Goal: Task Accomplishment & Management: Manage account settings

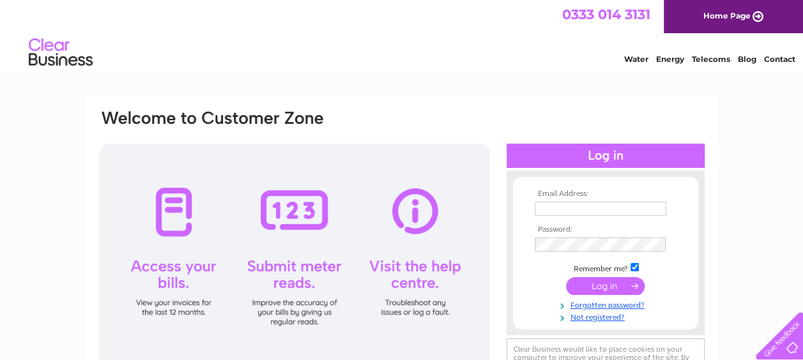
click at [537, 204] on input "text" at bounding box center [601, 209] width 132 height 14
type input "coyleassetmanagement@gmail.com"
click at [608, 285] on input "submit" at bounding box center [605, 286] width 79 height 18
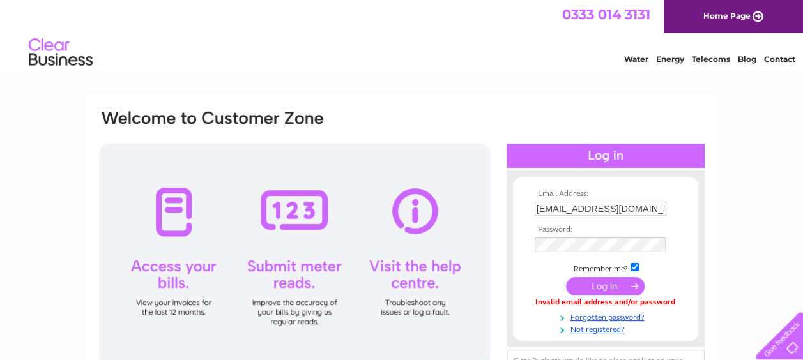
click at [614, 285] on input "submit" at bounding box center [605, 286] width 79 height 18
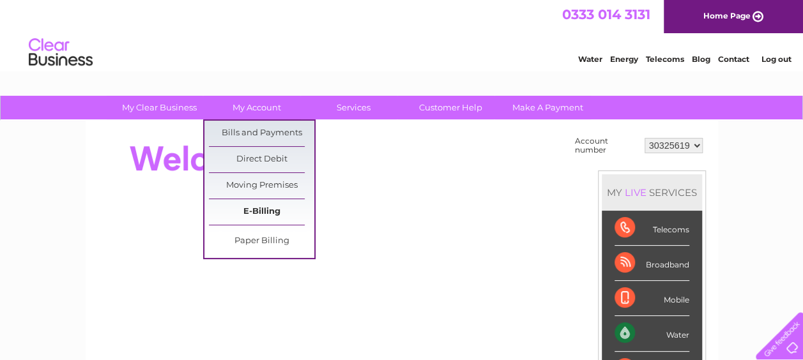
click at [266, 206] on link "E-Billing" at bounding box center [261, 212] width 105 height 26
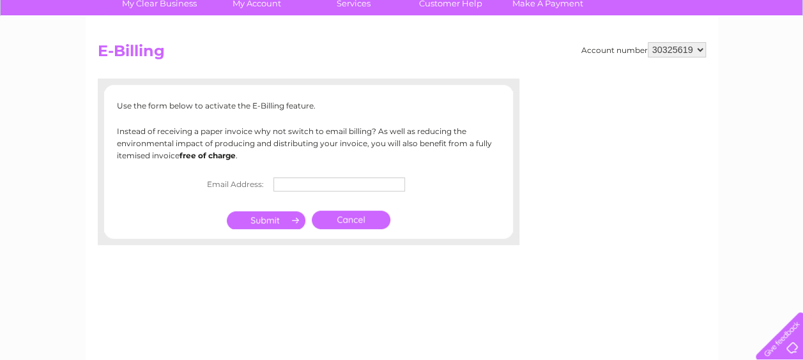
scroll to position [106, 0]
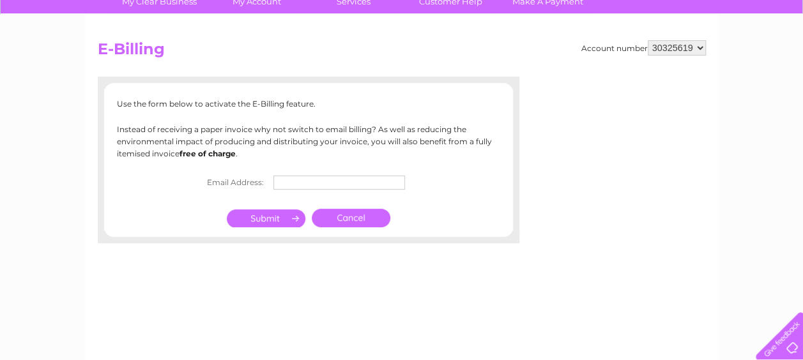
click at [351, 186] on input "text" at bounding box center [339, 183] width 132 height 14
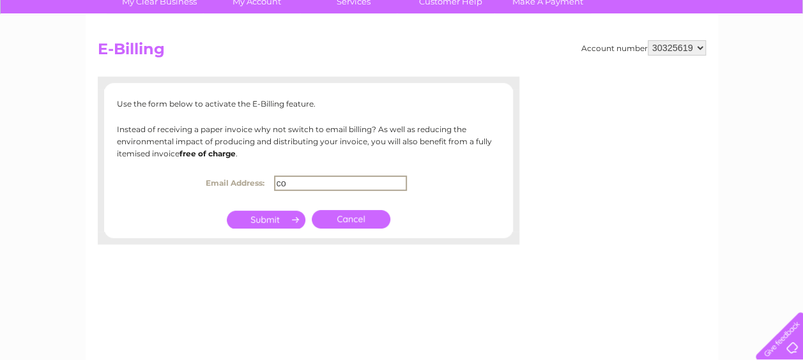
type input "[EMAIL_ADDRESS][DOMAIN_NAME]"
click at [276, 220] on input "submit" at bounding box center [266, 220] width 79 height 18
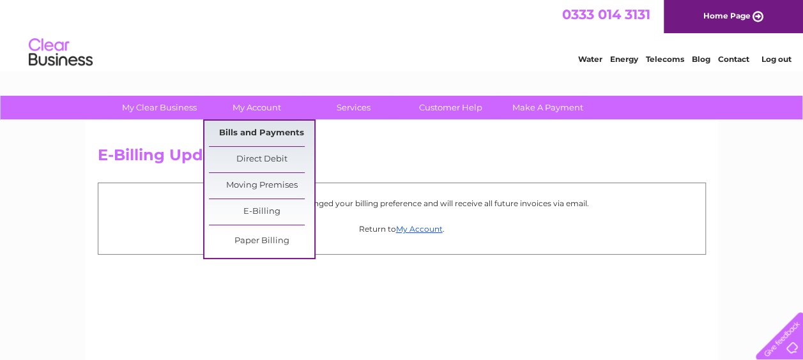
click at [254, 128] on link "Bills and Payments" at bounding box center [261, 134] width 105 height 26
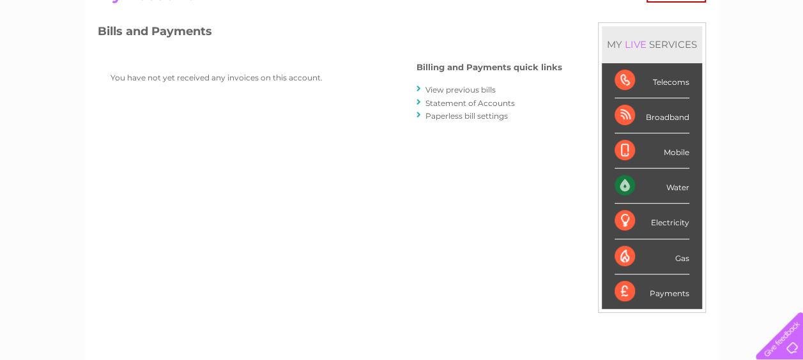
scroll to position [160, 0]
click at [673, 225] on div "Electricity" at bounding box center [651, 221] width 75 height 35
drag, startPoint x: 673, startPoint y: 225, endPoint x: 566, endPoint y: 221, distance: 107.4
click at [566, 221] on div "Account number 30325619 My Account MY LIVE SERVICES Telecoms Broadband Mobile W…" at bounding box center [402, 179] width 608 height 384
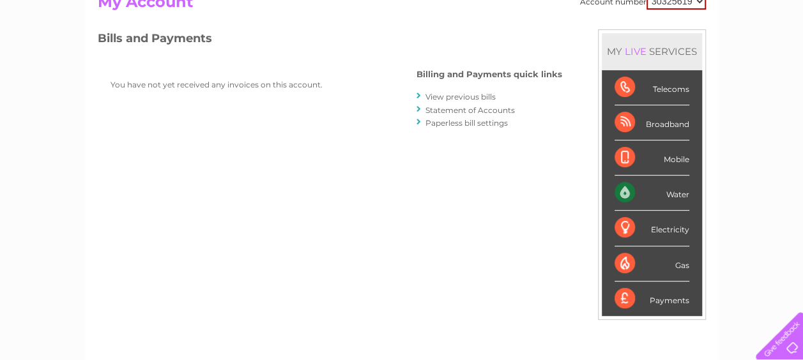
scroll to position [0, 0]
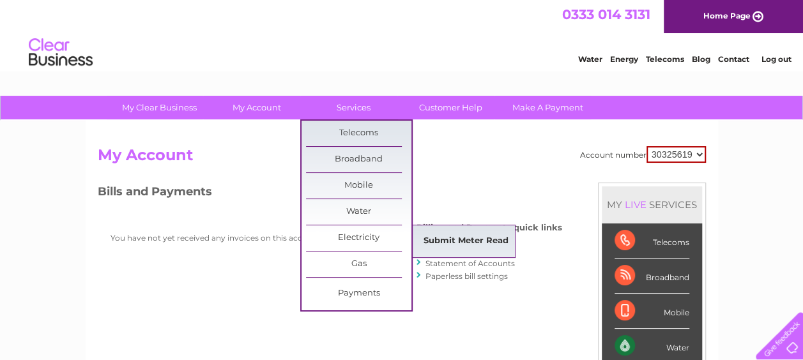
click at [431, 238] on link "Submit Meter Read" at bounding box center [465, 242] width 105 height 26
